Goal: Ask a question

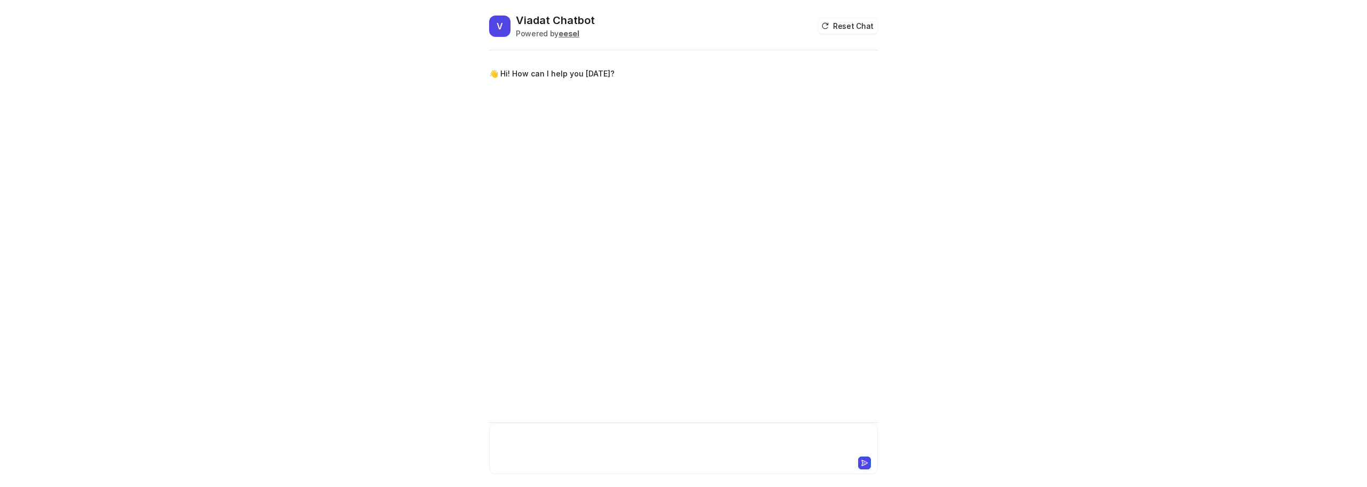
click at [657, 449] on div at bounding box center [683, 441] width 383 height 25
drag, startPoint x: 870, startPoint y: 98, endPoint x: 722, endPoint y: 84, distance: 149.1
click at [849, 100] on p "How to trigger dialog ws9000" at bounding box center [817, 101] width 107 height 13
drag, startPoint x: 845, startPoint y: 103, endPoint x: 874, endPoint y: 97, distance: 29.9
click at [874, 97] on div "How to trigger dialog ws9000" at bounding box center [817, 101] width 121 height 26
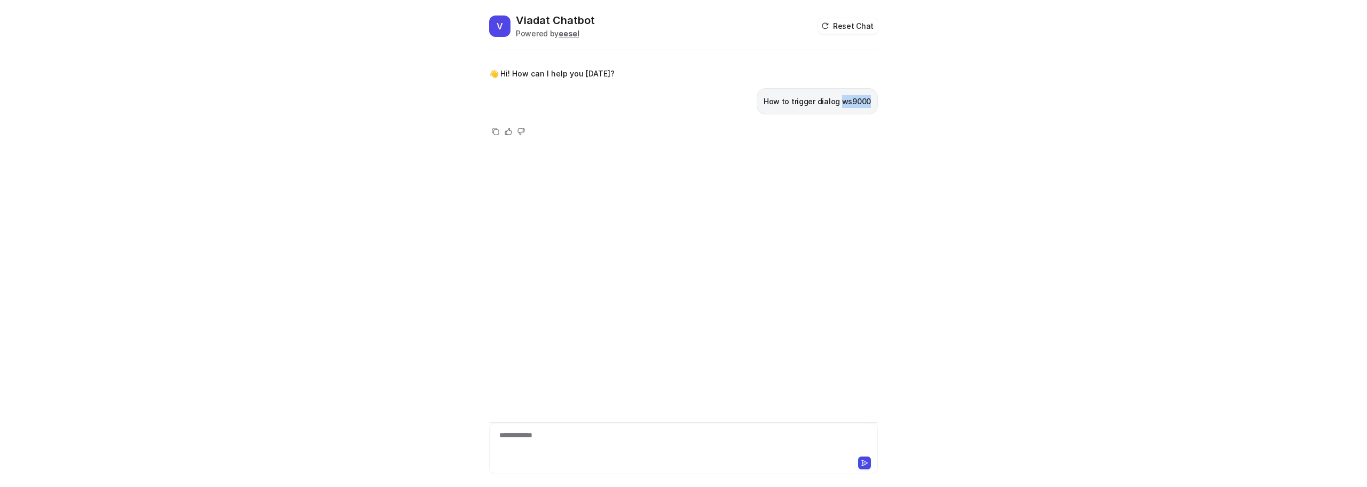
copy p "ws9000"
